Goal: Task Accomplishment & Management: Complete application form

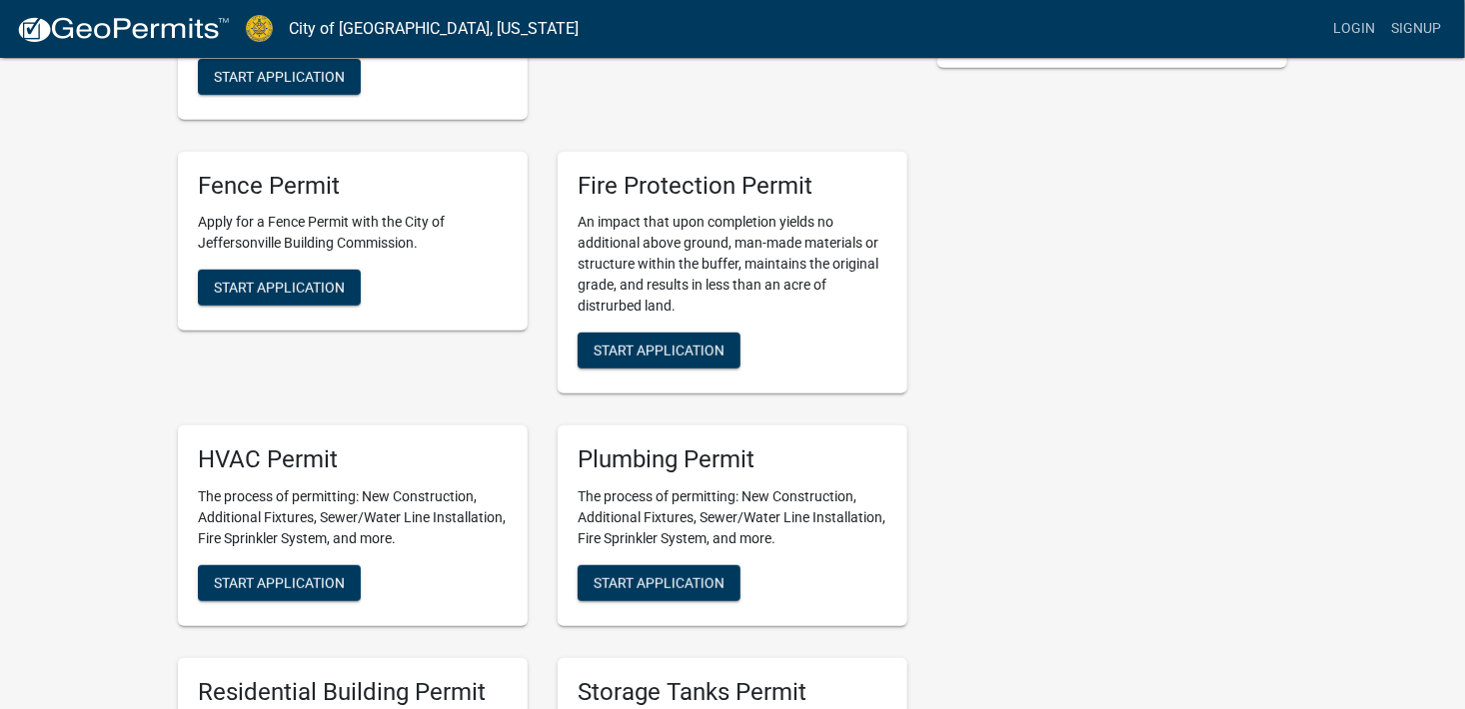
scroll to position [599, 0]
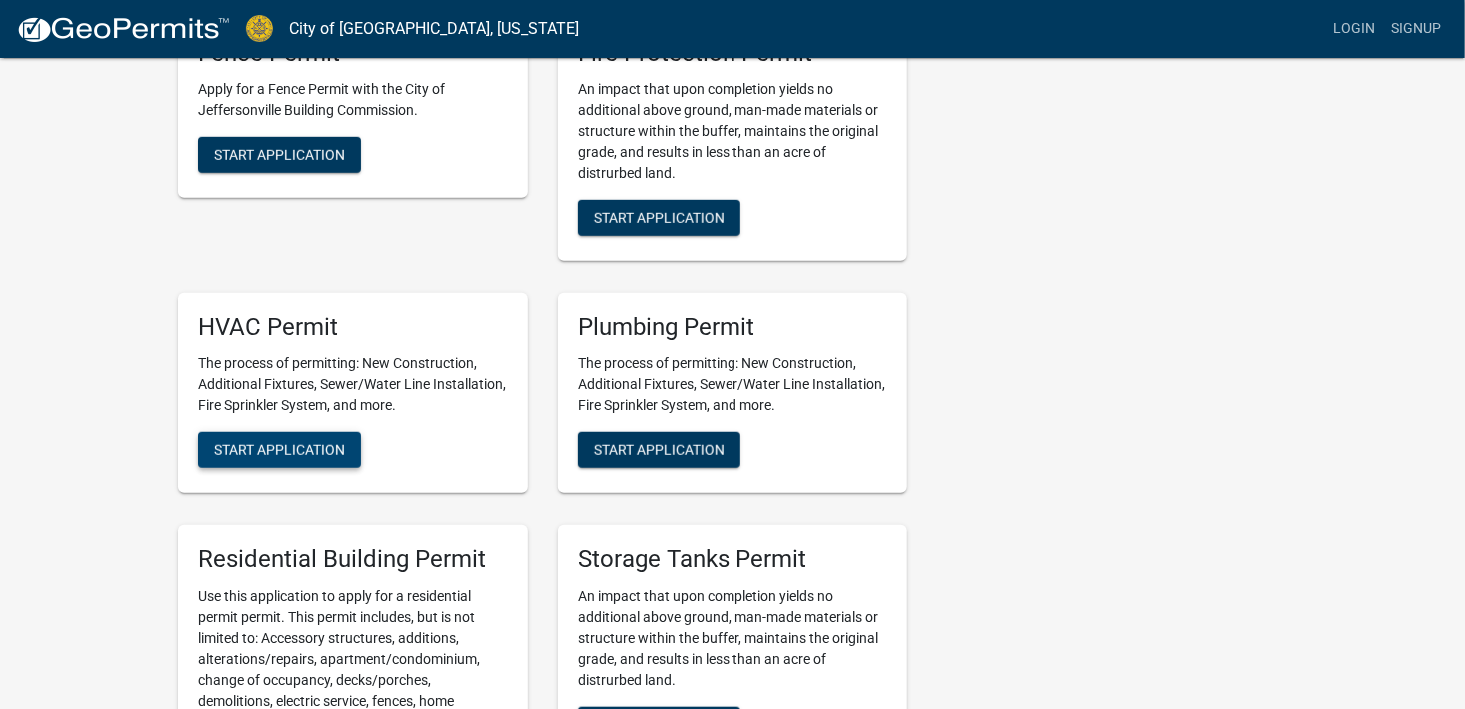
click at [299, 438] on button "Start Application" at bounding box center [279, 451] width 163 height 36
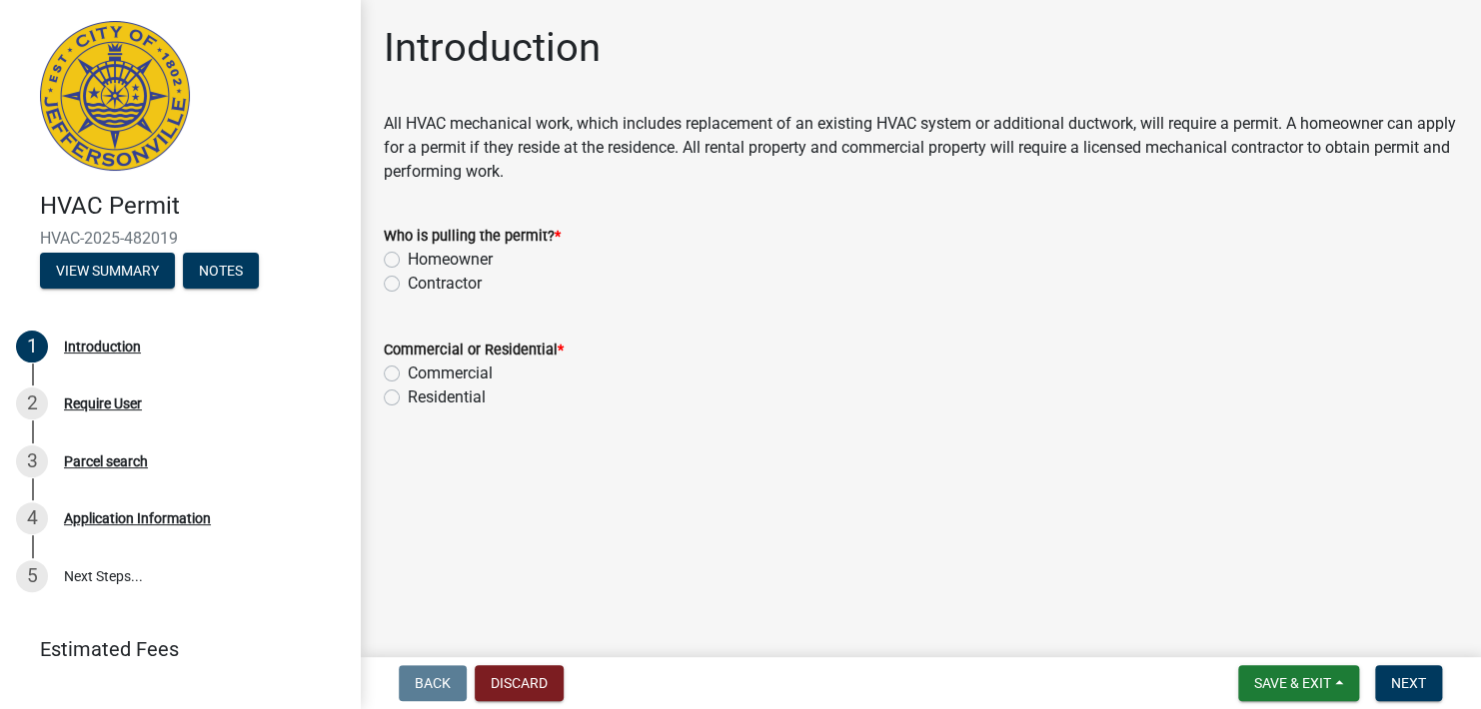
click at [408, 282] on label "Contractor" at bounding box center [445, 284] width 74 height 24
click at [408, 282] on input "Contractor" at bounding box center [414, 278] width 13 height 13
radio input "true"
click at [408, 374] on label "Commercial" at bounding box center [450, 374] width 85 height 24
click at [408, 374] on input "Commercial" at bounding box center [414, 368] width 13 height 13
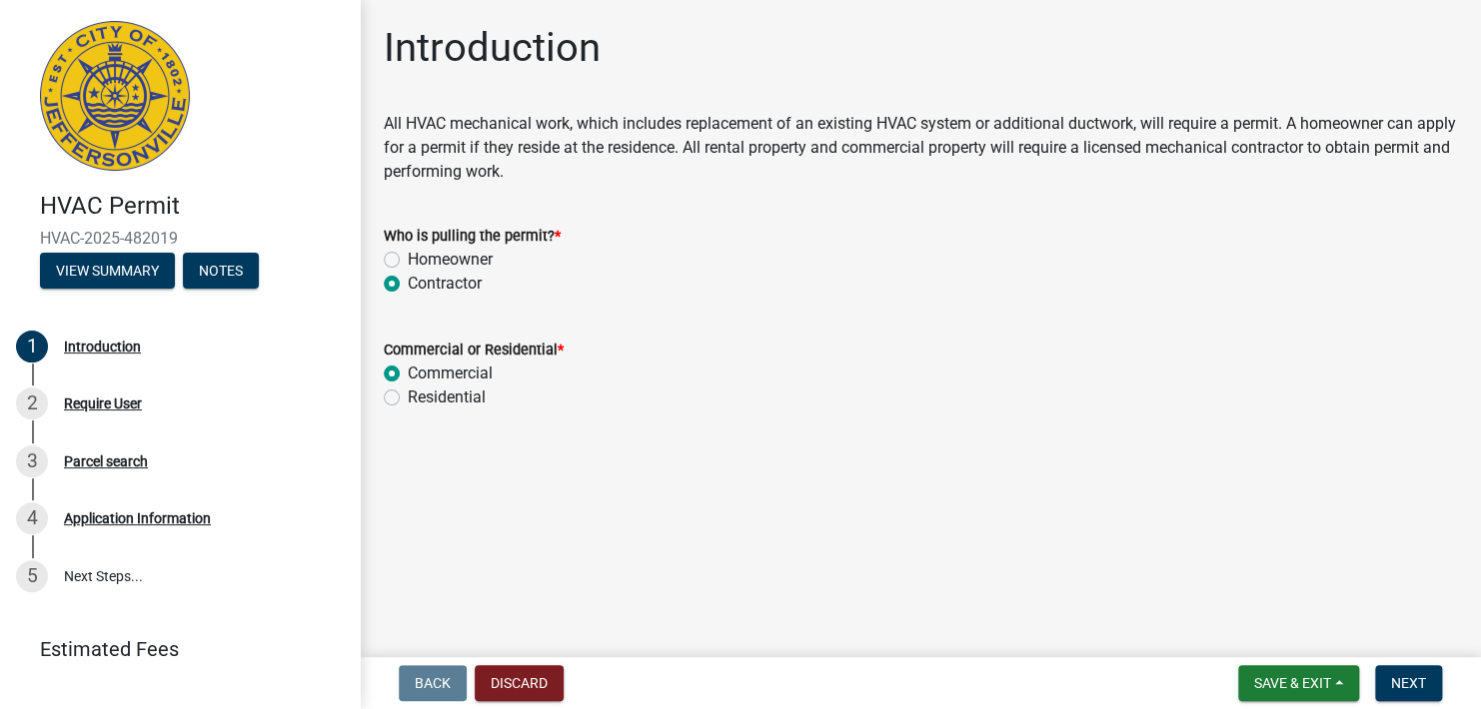
radio input "true"
click at [1426, 685] on button "Next" at bounding box center [1408, 683] width 67 height 36
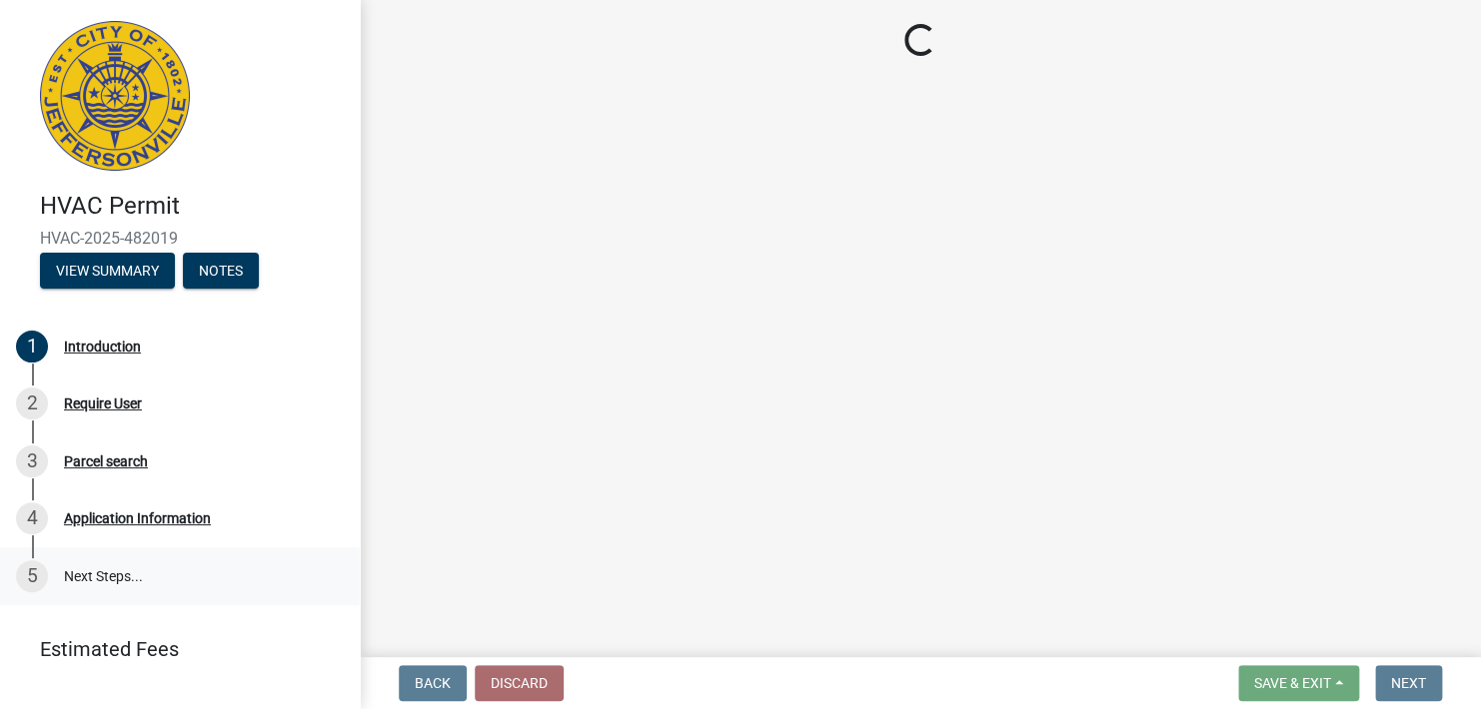
scroll to position [36, 0]
